Goal: Task Accomplishment & Management: Use online tool/utility

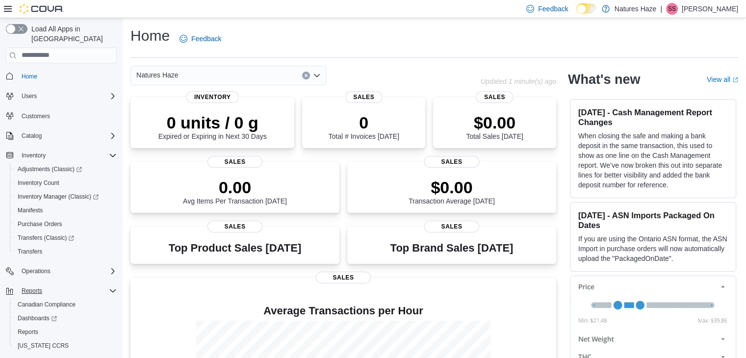
click at [110, 286] on div "Reports" at bounding box center [67, 291] width 99 height 12
click at [111, 287] on icon "Complex example" at bounding box center [113, 291] width 8 height 8
click at [42, 326] on div "Reports" at bounding box center [65, 332] width 103 height 12
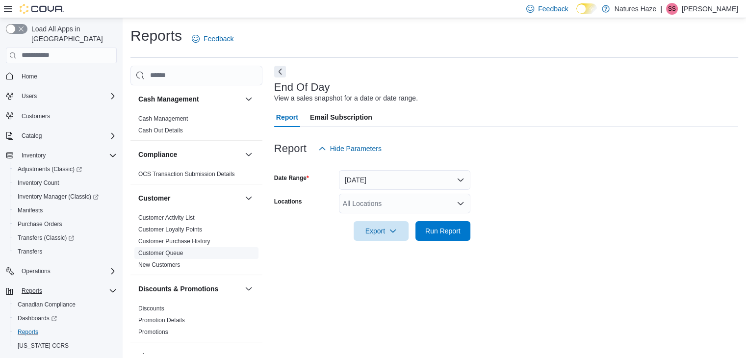
scroll to position [3, 0]
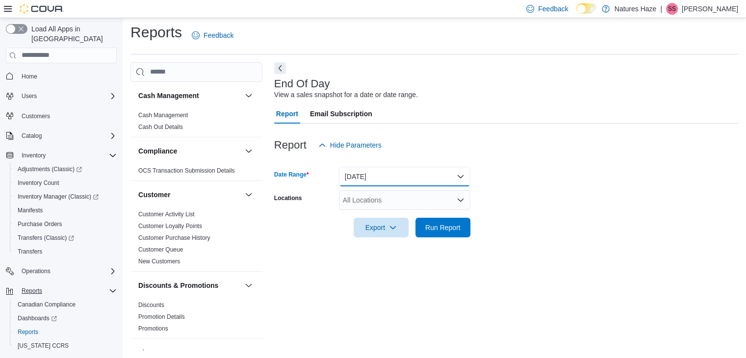
click at [463, 175] on button "[DATE]" at bounding box center [404, 177] width 131 height 20
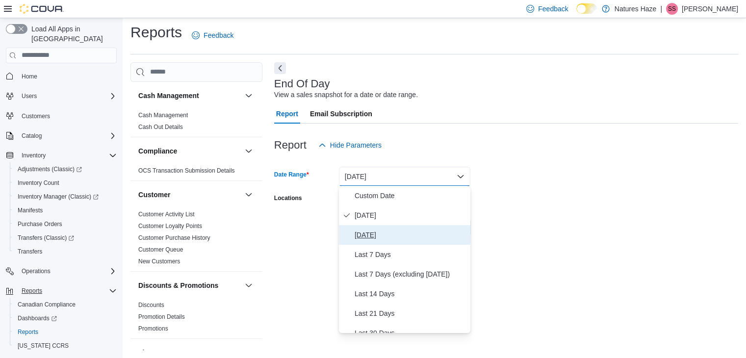
click at [419, 235] on span "[DATE]" at bounding box center [411, 235] width 112 height 12
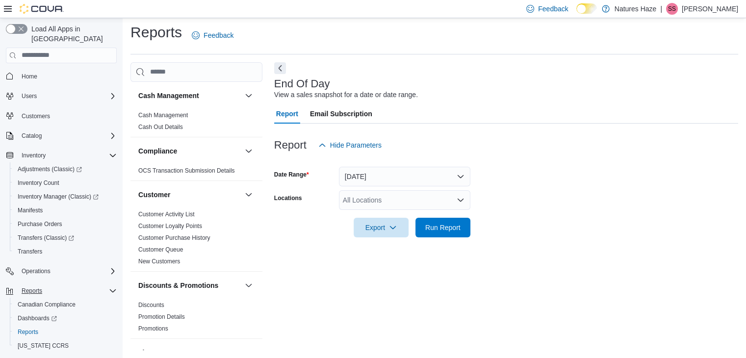
click at [443, 216] on div at bounding box center [506, 214] width 464 height 8
click at [441, 223] on span "Run Report" at bounding box center [442, 227] width 35 height 10
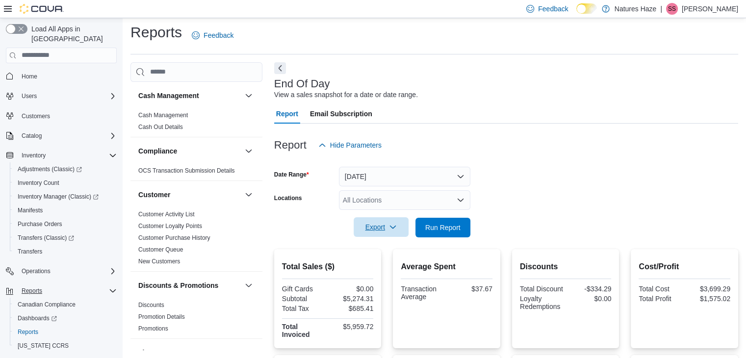
click at [360, 230] on span "Export" at bounding box center [381, 227] width 43 height 20
click at [386, 262] on button "Export to Pdf" at bounding box center [383, 267] width 56 height 20
